Goal: Task Accomplishment & Management: Manage account settings

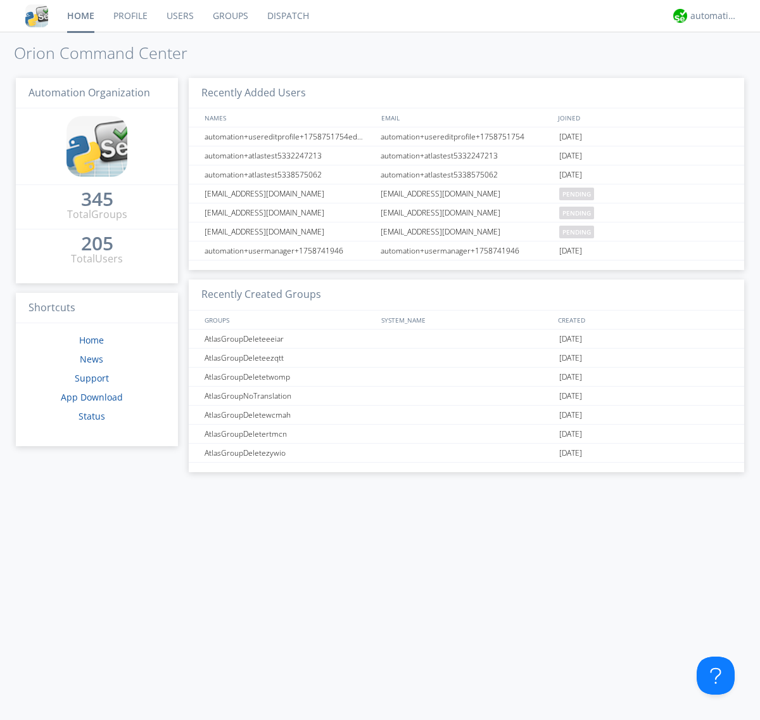
click at [179, 16] on link "Users" at bounding box center [180, 16] width 46 height 32
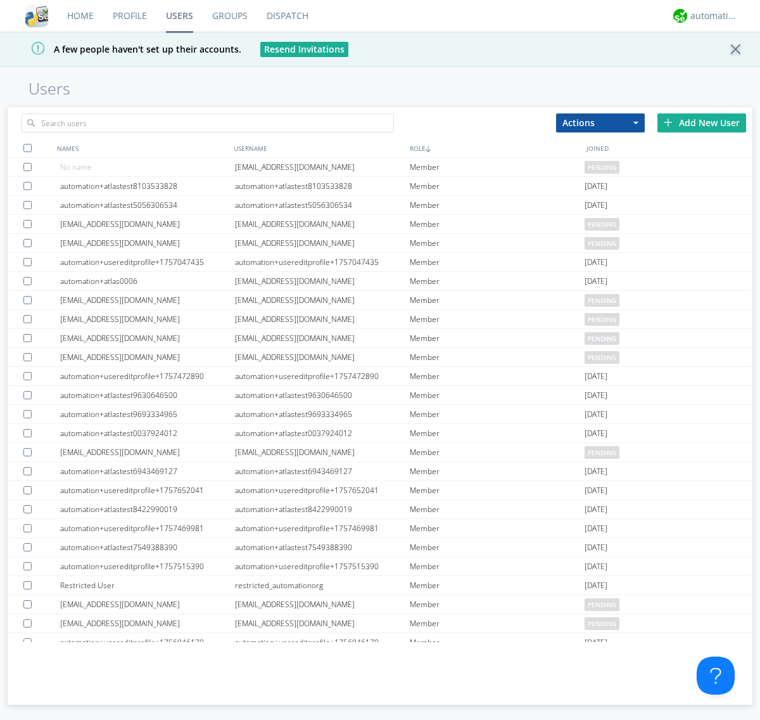
click at [702, 122] on div "Add New User" at bounding box center [701, 122] width 89 height 19
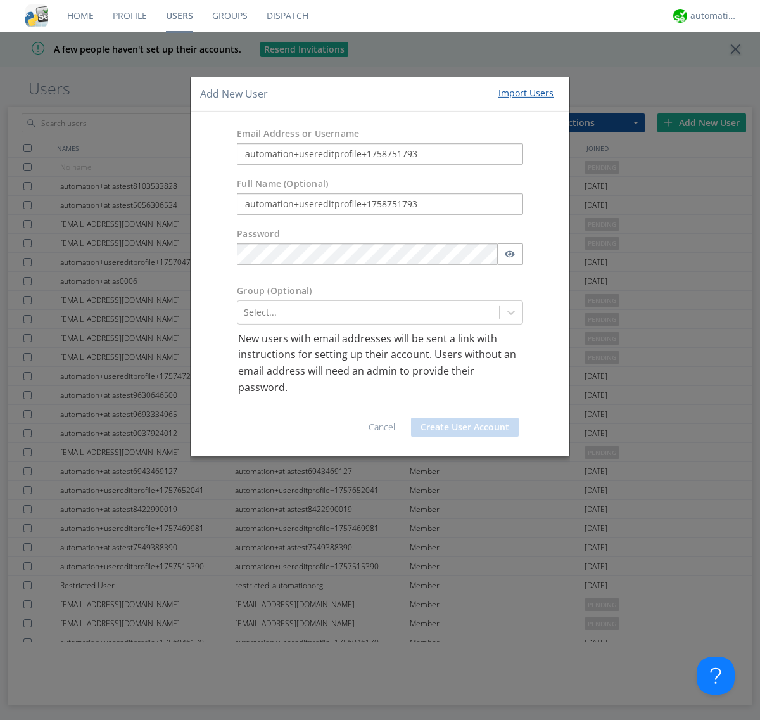
type input "automation+usereditprofile+1758751793"
click at [465, 427] on button "Create User Account" at bounding box center [465, 426] width 108 height 19
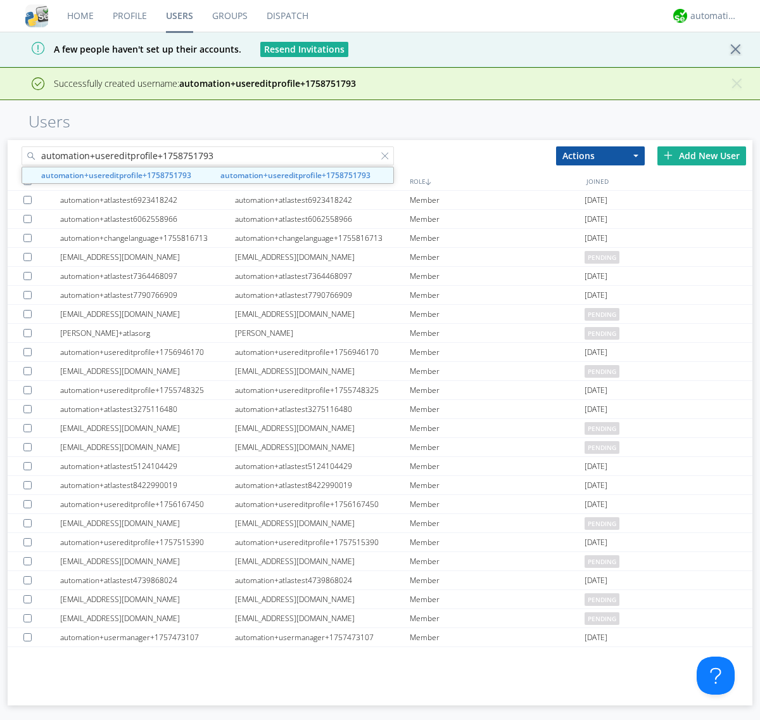
type input "automation+usereditprofile+1758751793"
